Goal: Navigation & Orientation: Find specific page/section

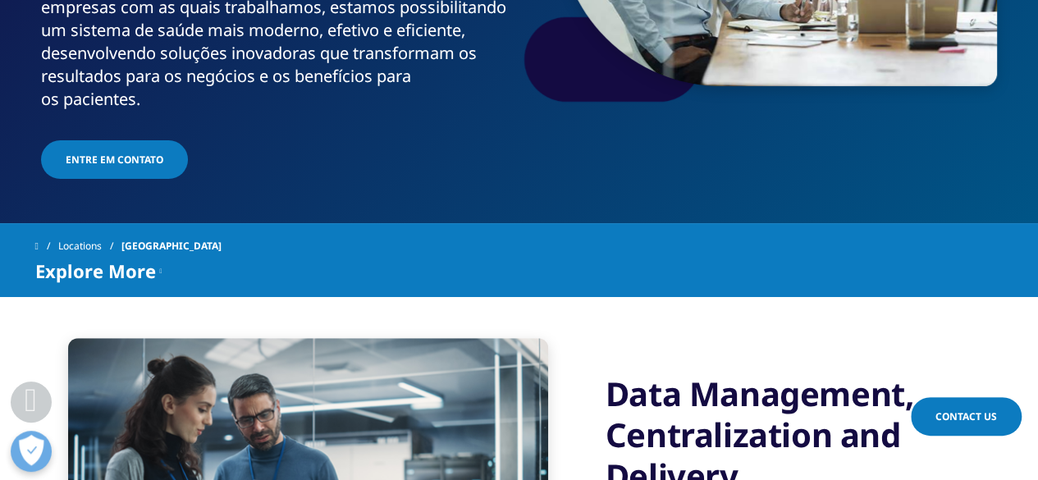
scroll to position [430, 0]
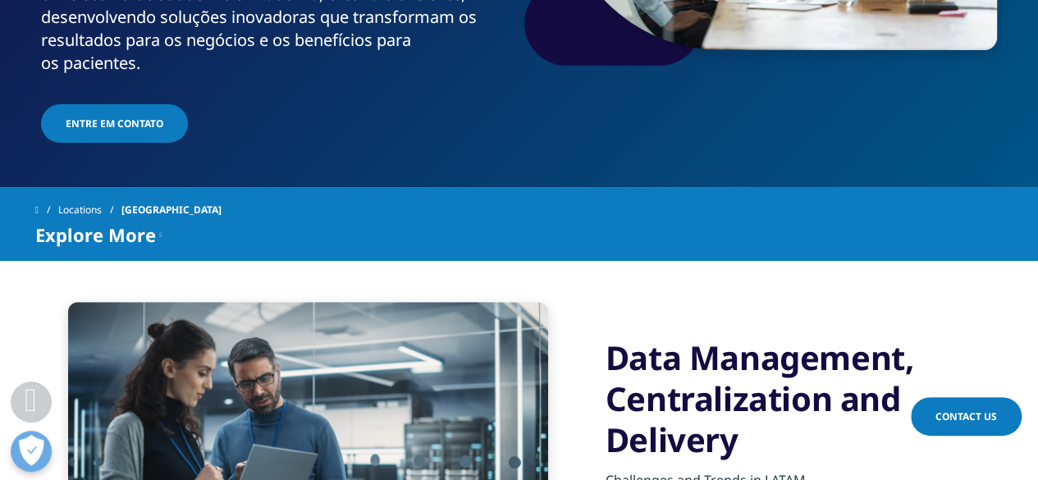
click at [152, 225] on span "Explore More" at bounding box center [95, 235] width 121 height 20
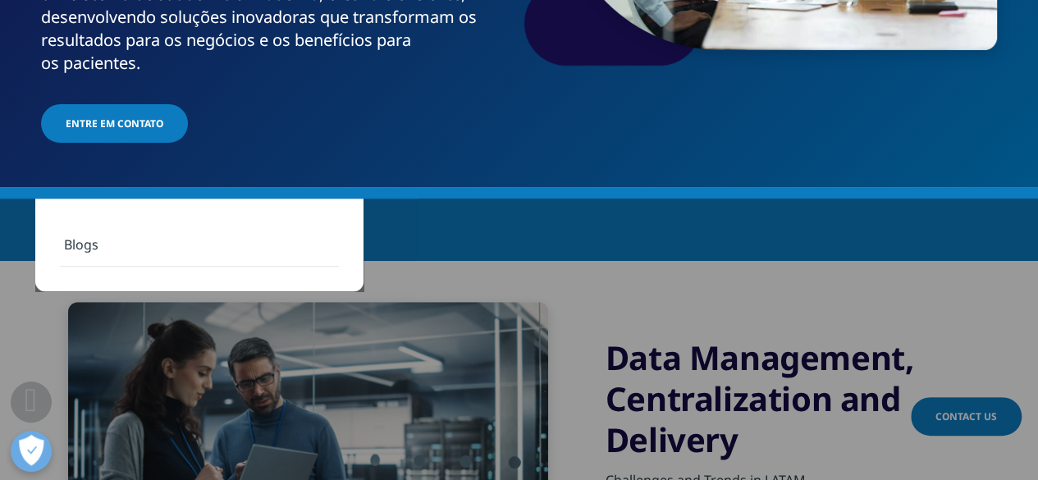
click at [152, 225] on span "Explore More" at bounding box center [95, 235] width 121 height 20
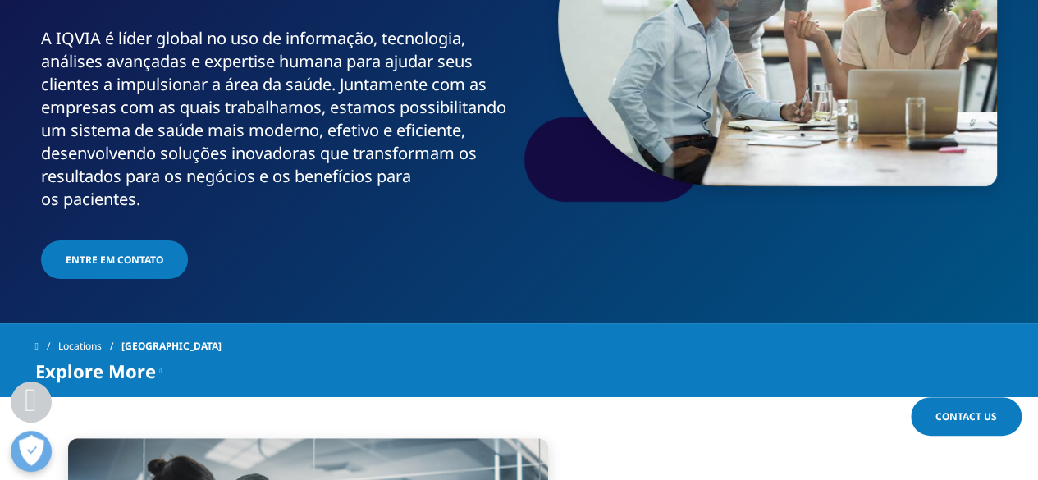
scroll to position [291, 0]
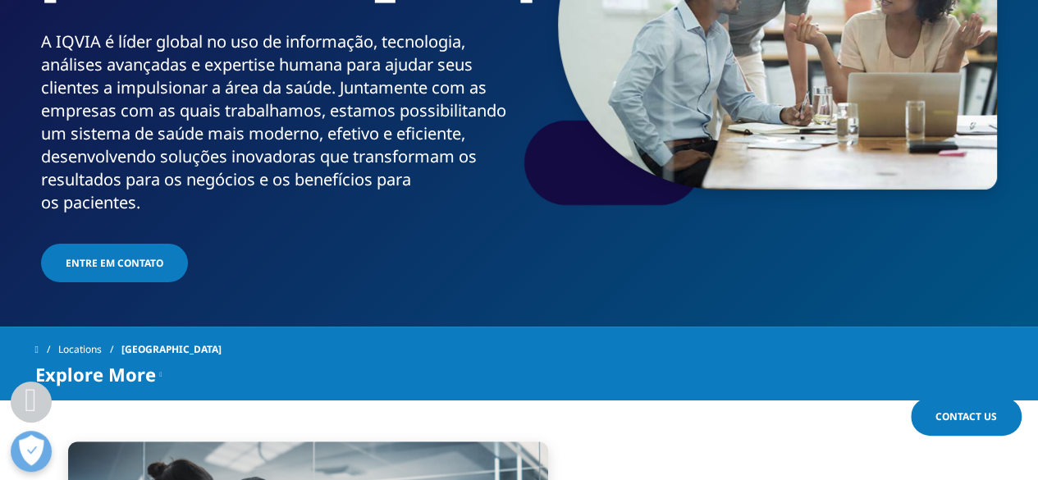
click at [112, 364] on span "Explore More" at bounding box center [95, 374] width 121 height 20
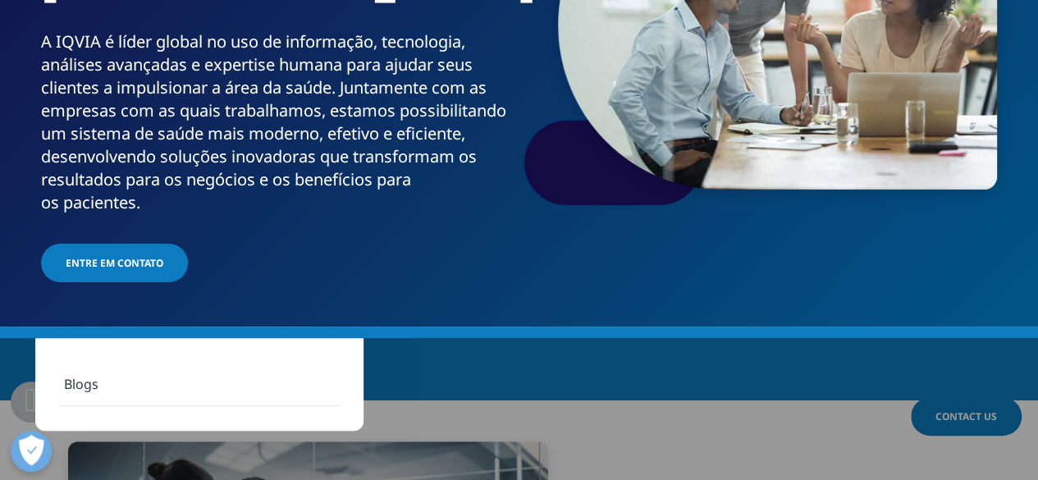
click at [107, 387] on link "Blogs" at bounding box center [199, 385] width 279 height 44
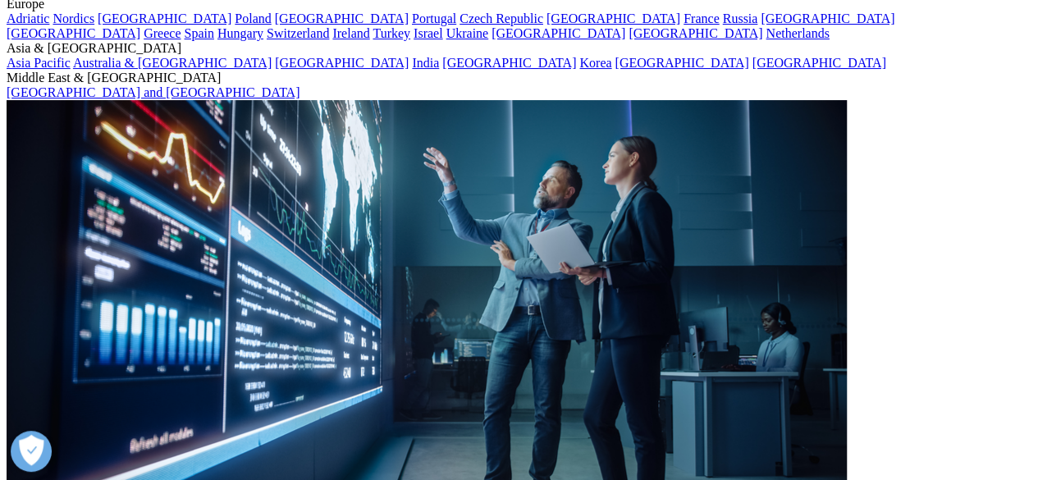
scroll to position [82, 0]
